Goal: Task Accomplishment & Management: Manage account settings

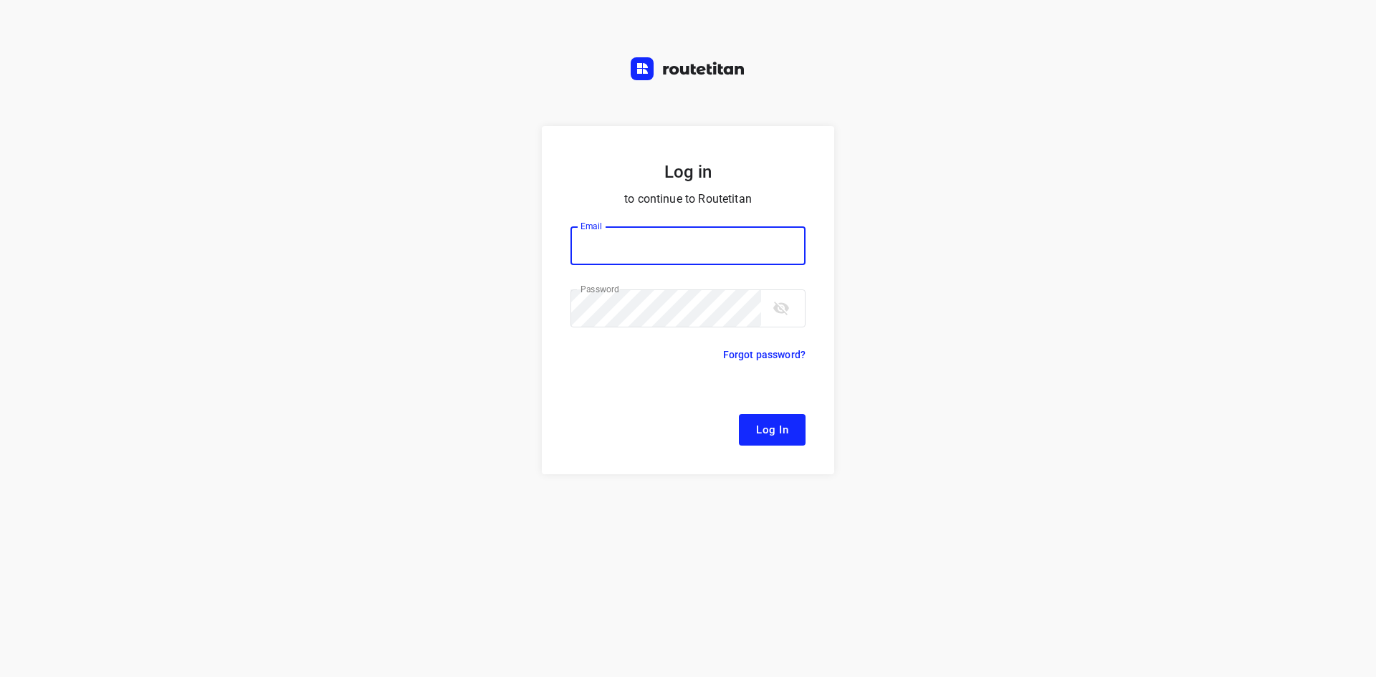
type input "[EMAIL_ADDRESS][DOMAIN_NAME]"
click at [776, 427] on span "Log In" at bounding box center [772, 430] width 32 height 19
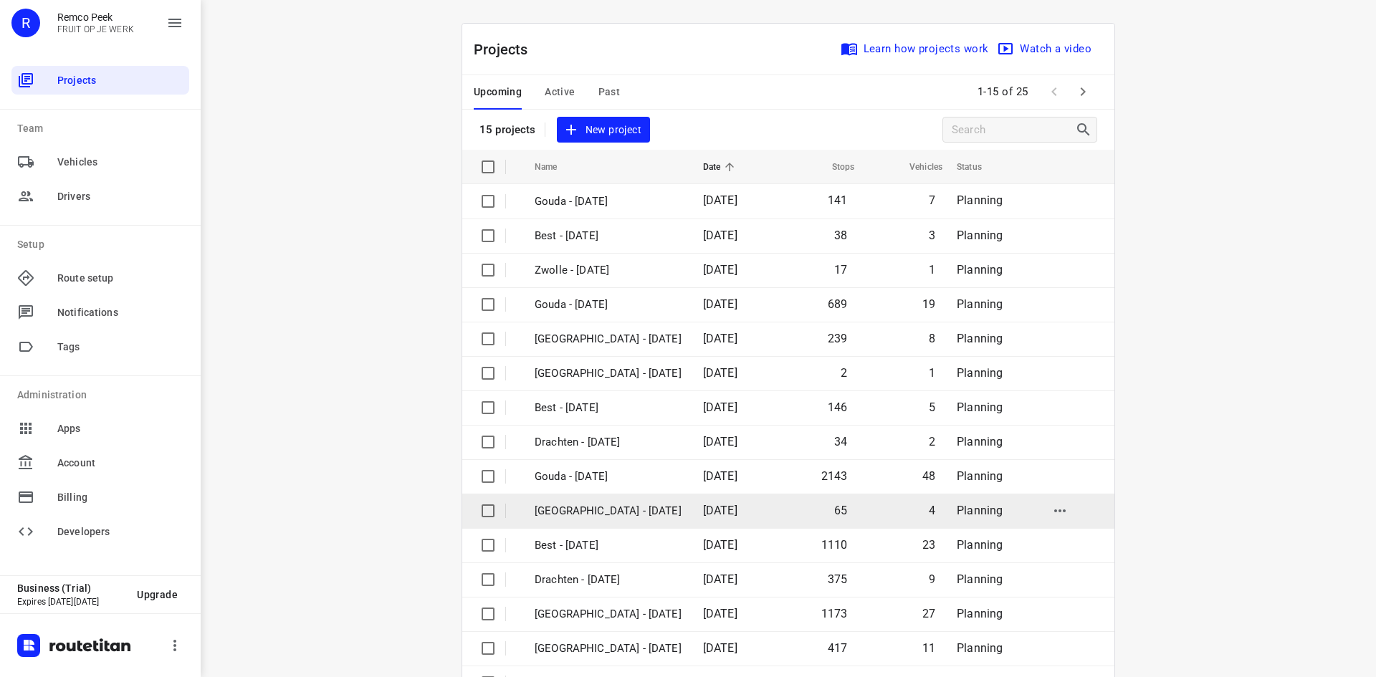
scroll to position [47, 0]
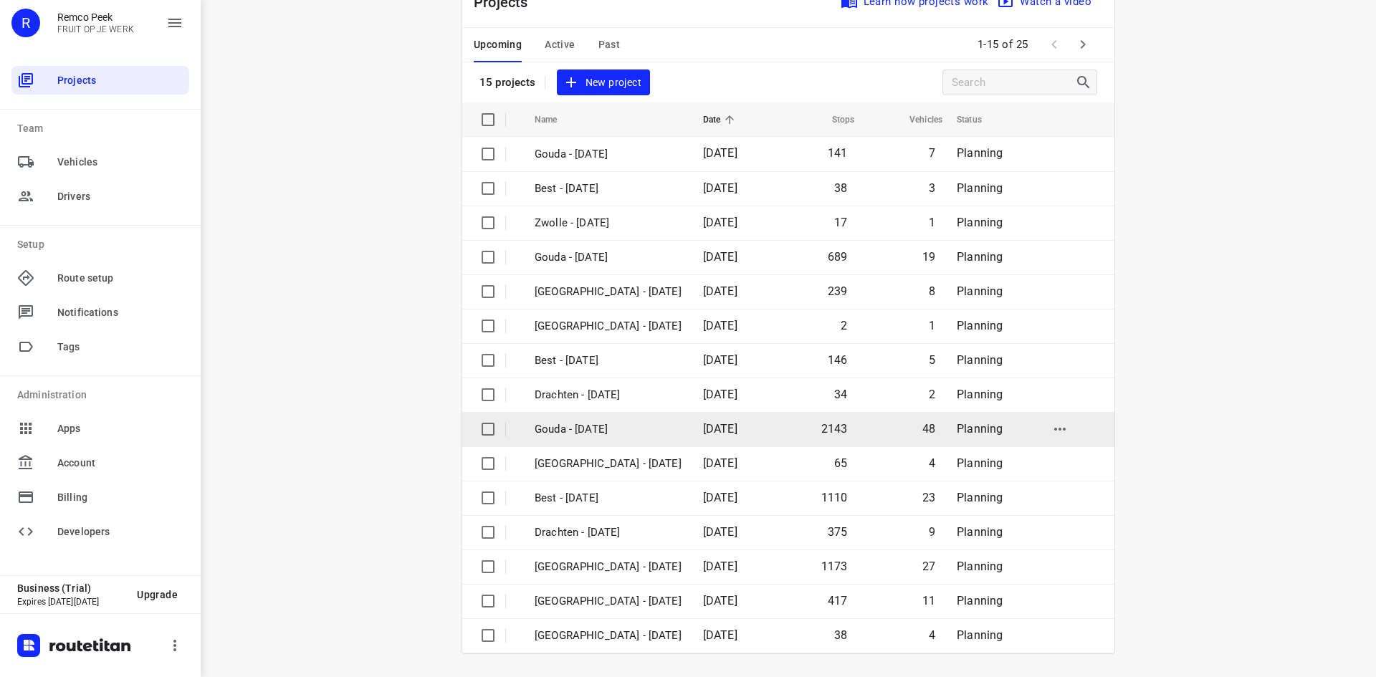
click at [638, 429] on p "Gouda - [DATE]" at bounding box center [608, 429] width 147 height 16
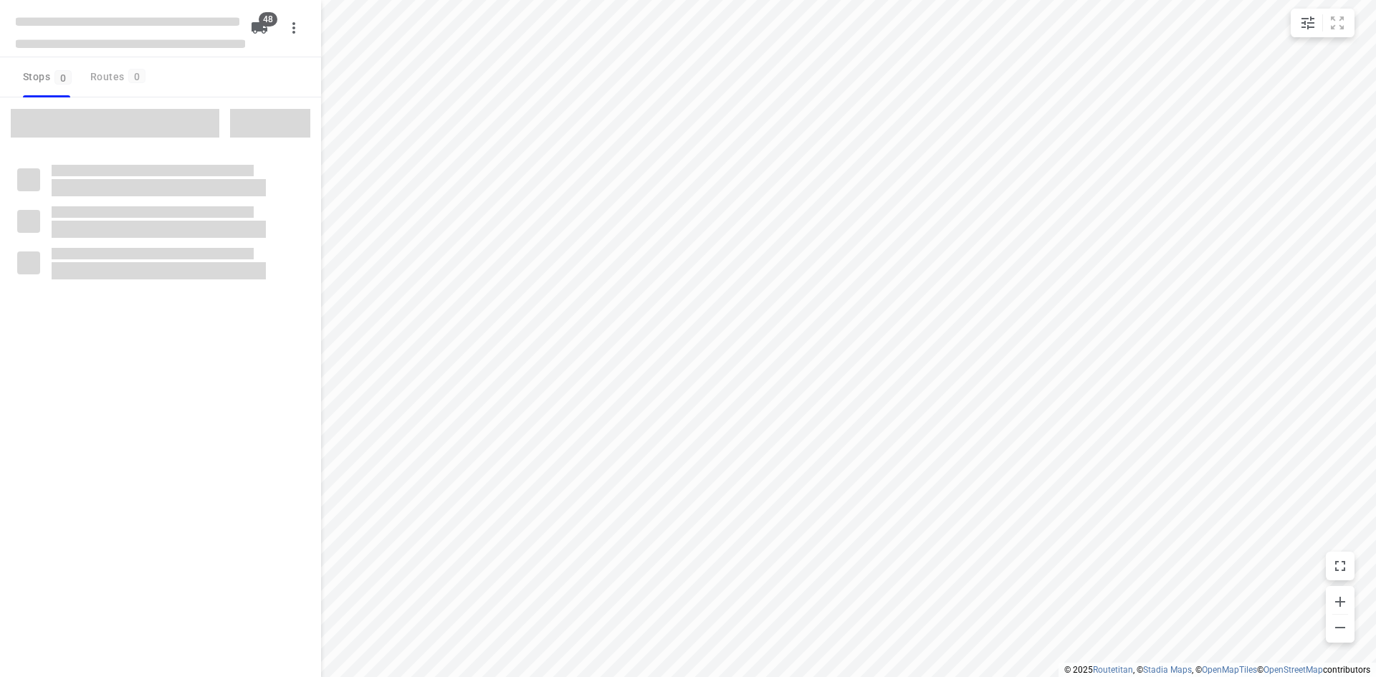
checkbox input "true"
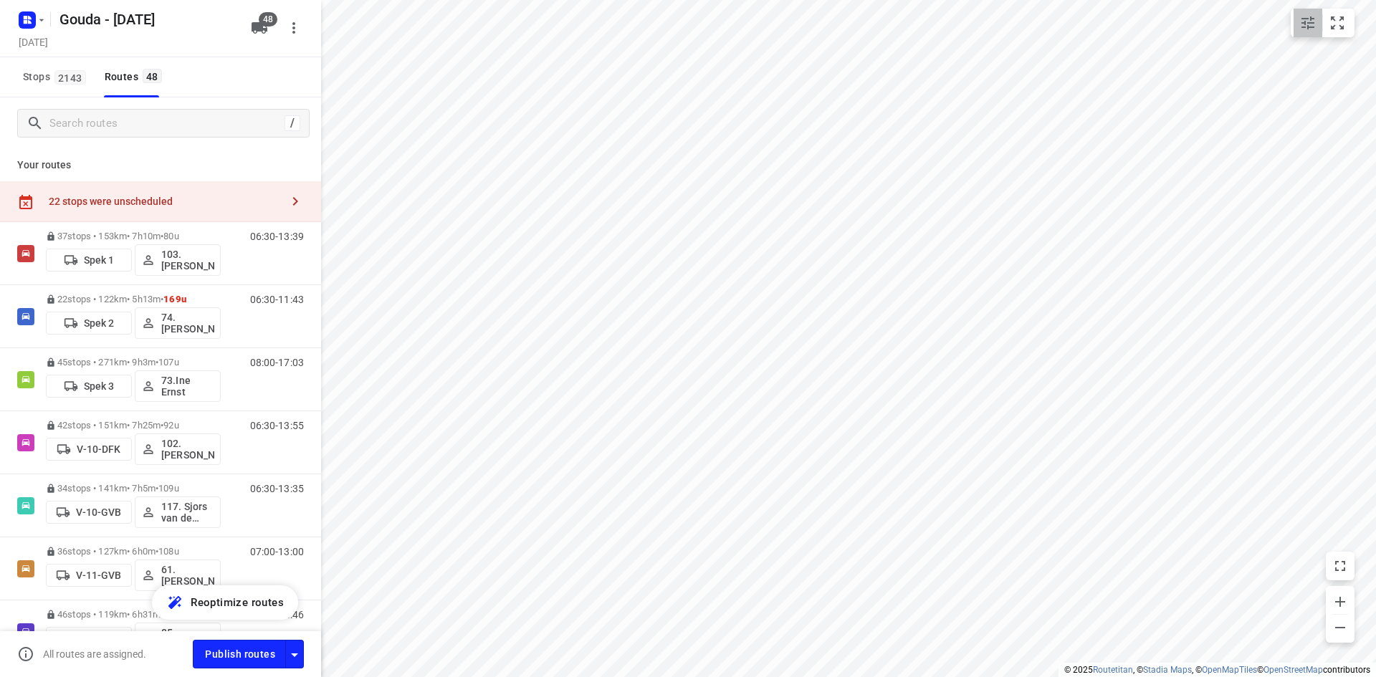
click at [1312, 22] on icon "small contained button group" at bounding box center [1308, 22] width 13 height 13
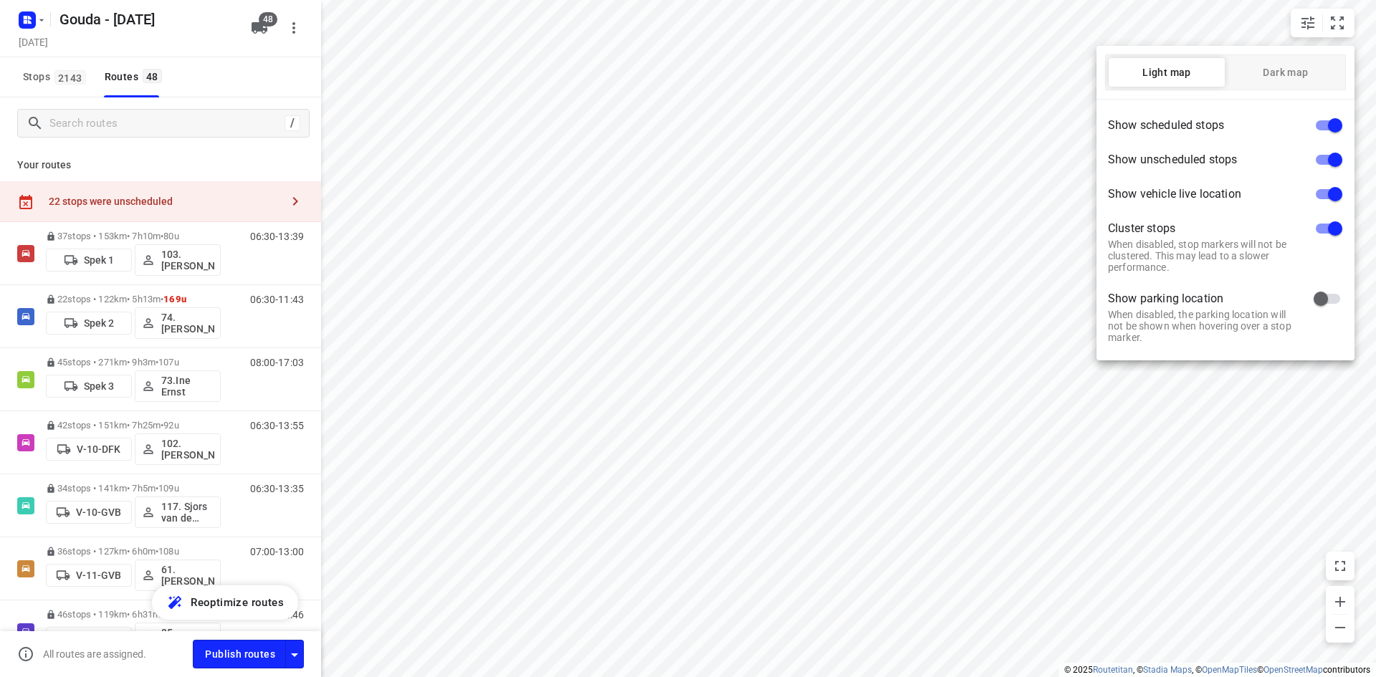
click at [1330, 229] on input "checkbox" at bounding box center [1336, 228] width 82 height 27
checkbox input "false"
click at [1333, 193] on input "checkbox" at bounding box center [1336, 194] width 82 height 27
checkbox input "false"
click at [1336, 124] on input "checkbox" at bounding box center [1336, 125] width 82 height 27
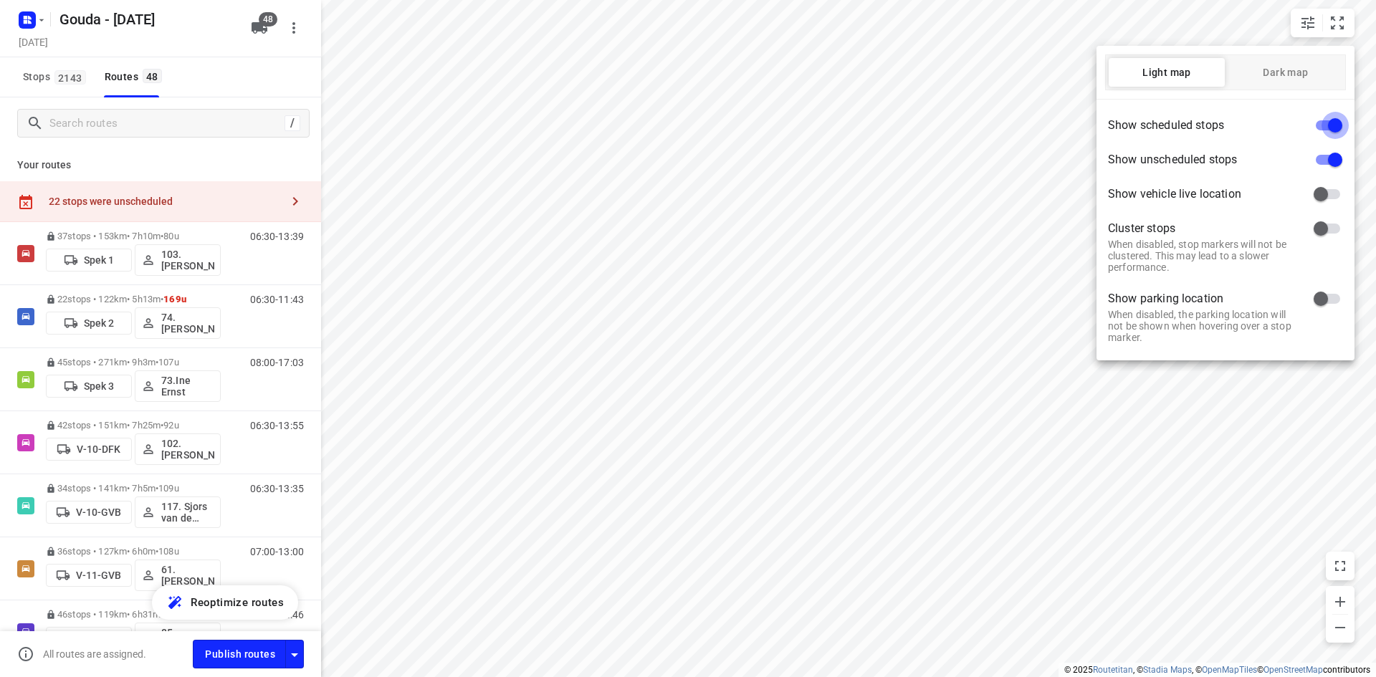
checkbox input "false"
click at [872, 308] on div at bounding box center [688, 338] width 1376 height 677
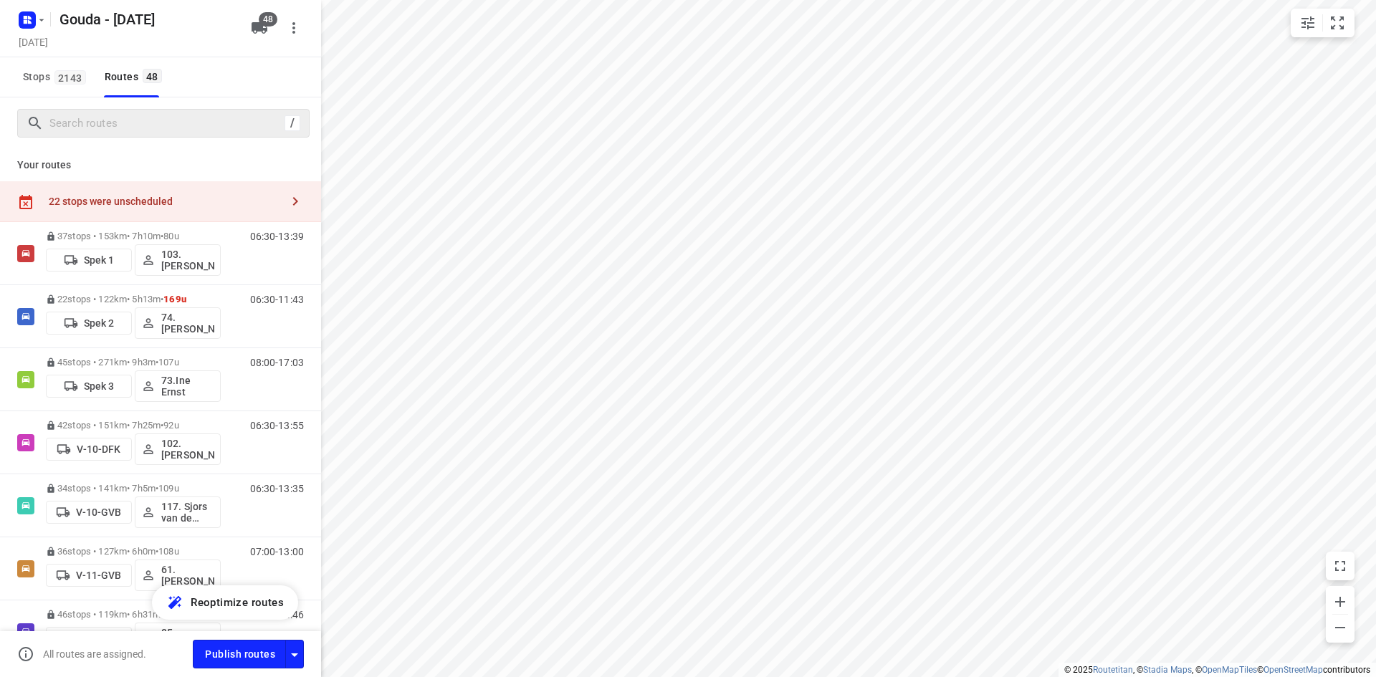
click at [186, 110] on div "/" at bounding box center [163, 123] width 292 height 29
click at [181, 120] on input "Search routes" at bounding box center [179, 124] width 258 height 22
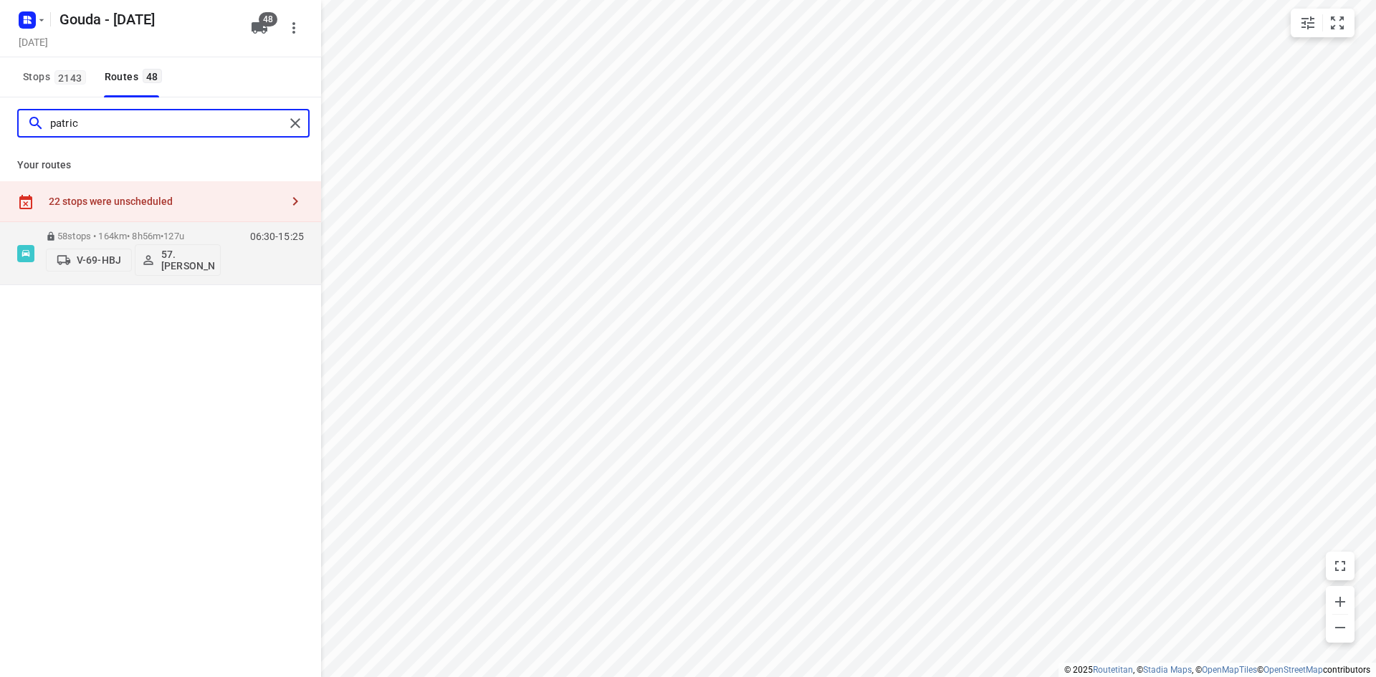
type input "[PERSON_NAME]"
